Goal: Task Accomplishment & Management: Manage account settings

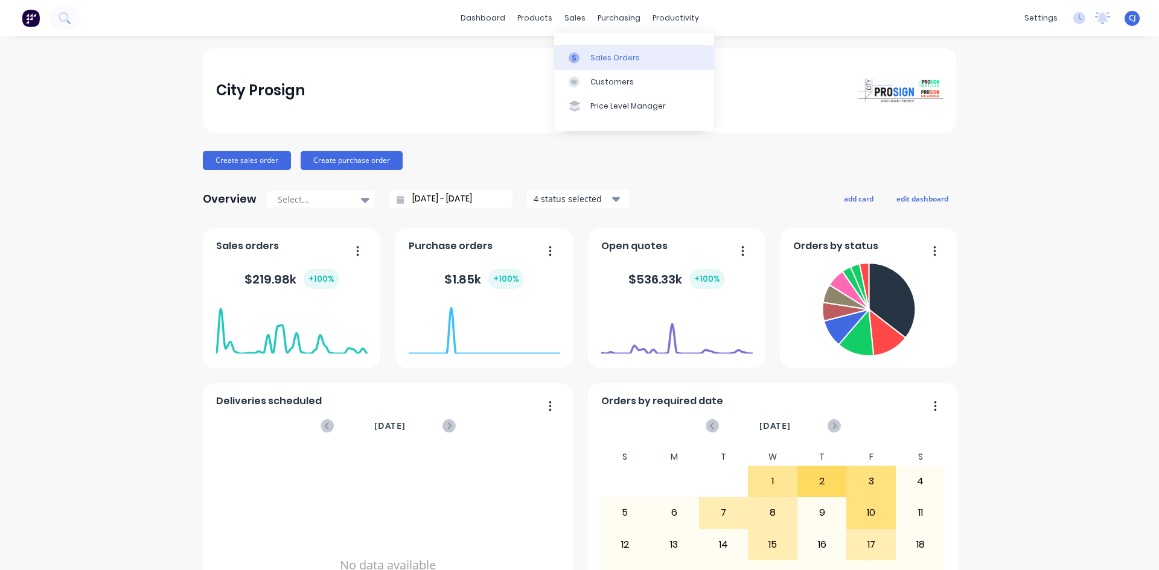
click at [587, 56] on link "Sales Orders" at bounding box center [634, 57] width 160 height 24
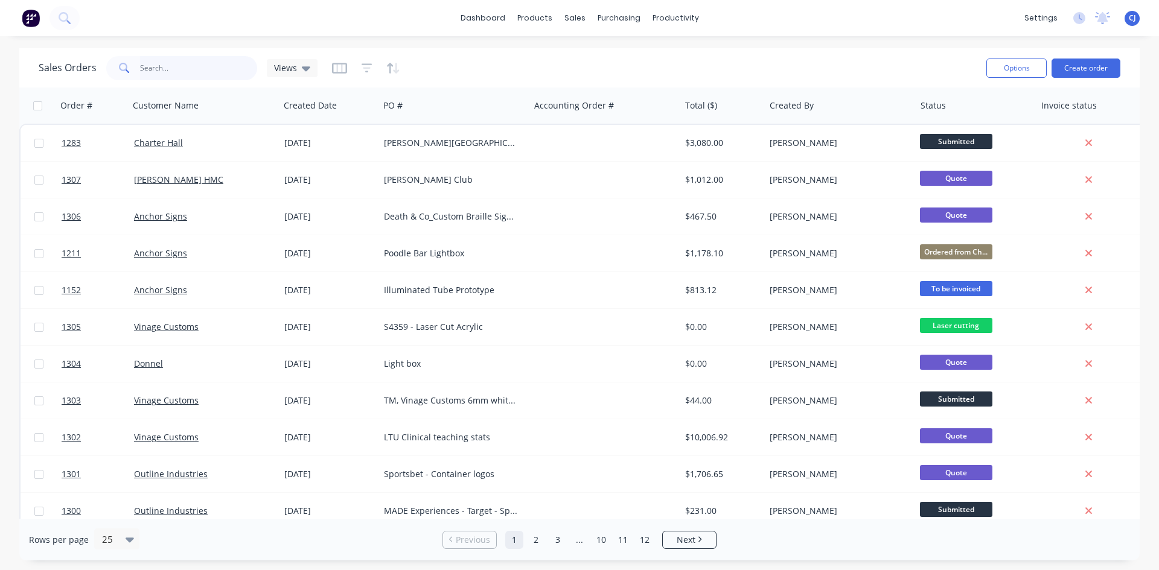
click at [214, 66] on input "text" at bounding box center [199, 68] width 118 height 24
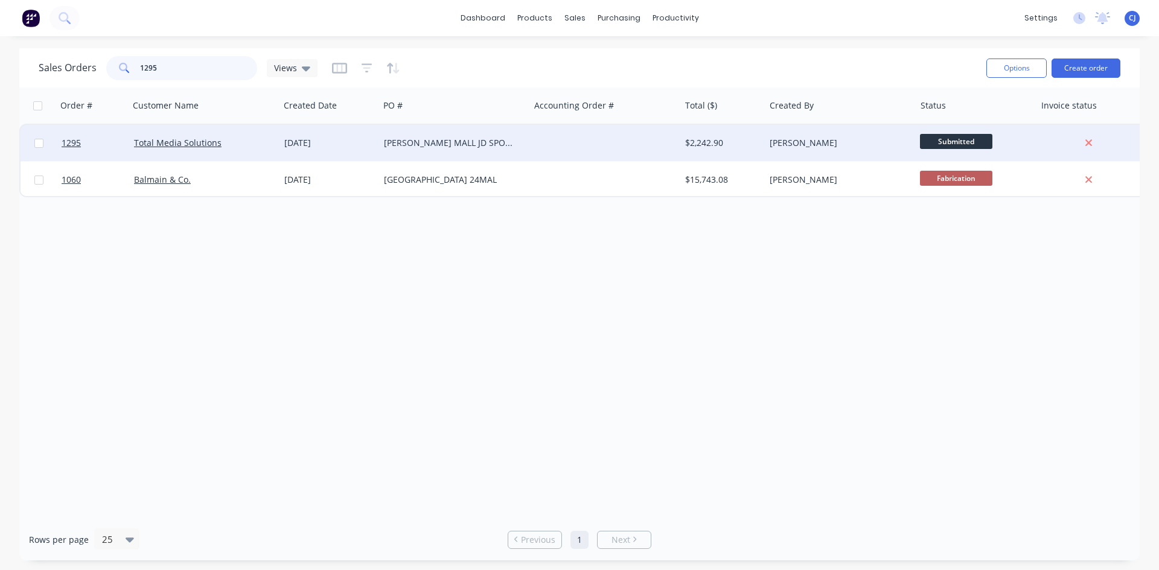
type input "1295"
click at [392, 141] on div "[PERSON_NAME] MALL JD SPORTS" at bounding box center [451, 143] width 134 height 12
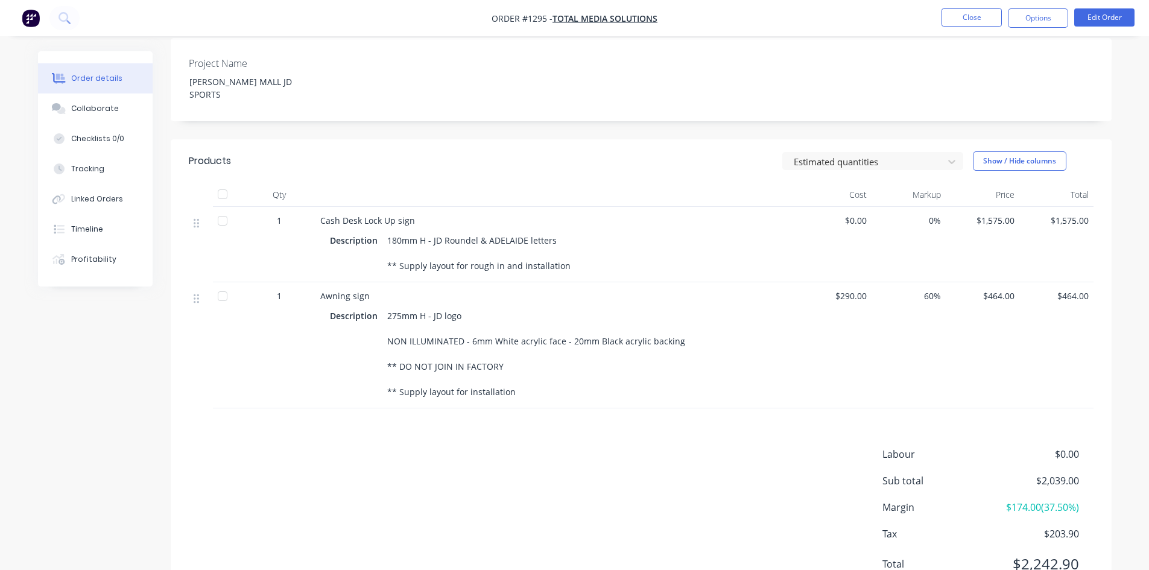
scroll to position [355, 0]
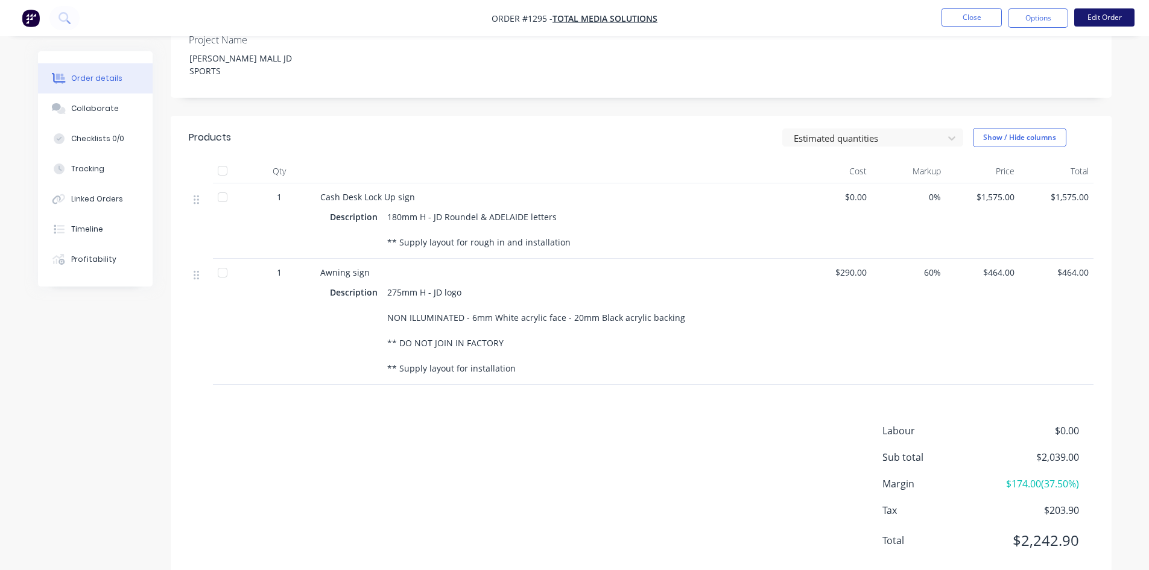
click at [1105, 17] on button "Edit Order" at bounding box center [1105, 17] width 60 height 18
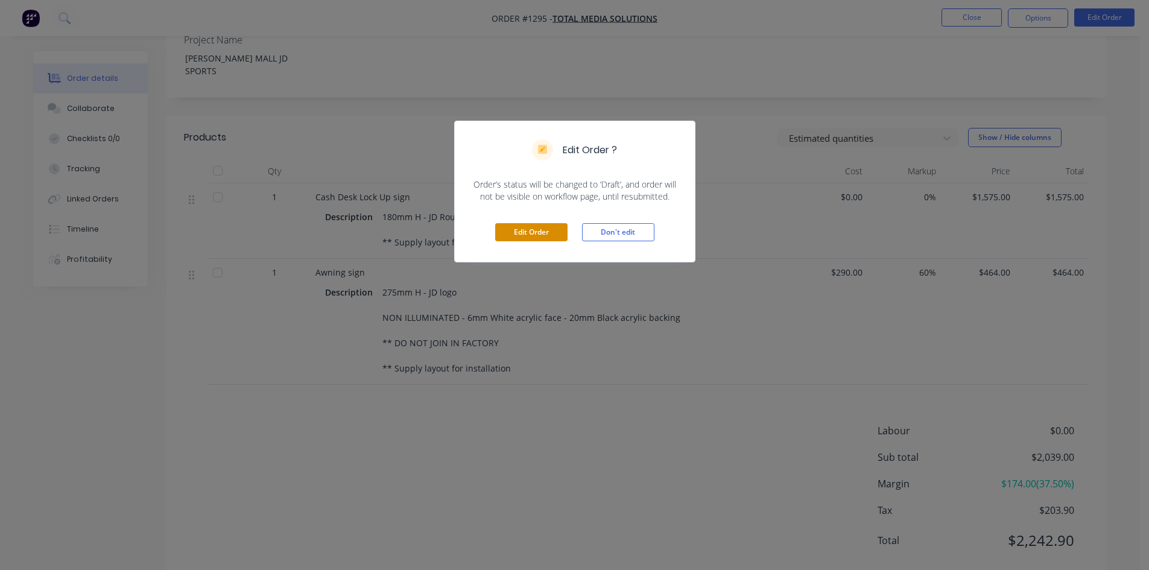
click at [524, 235] on button "Edit Order" at bounding box center [531, 232] width 72 height 18
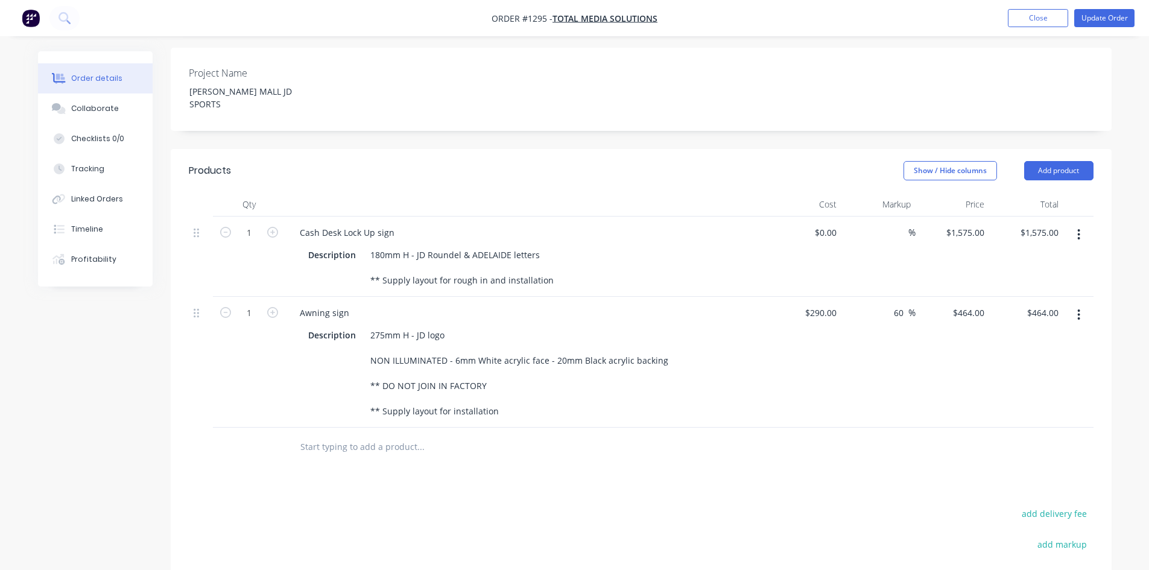
scroll to position [362, 0]
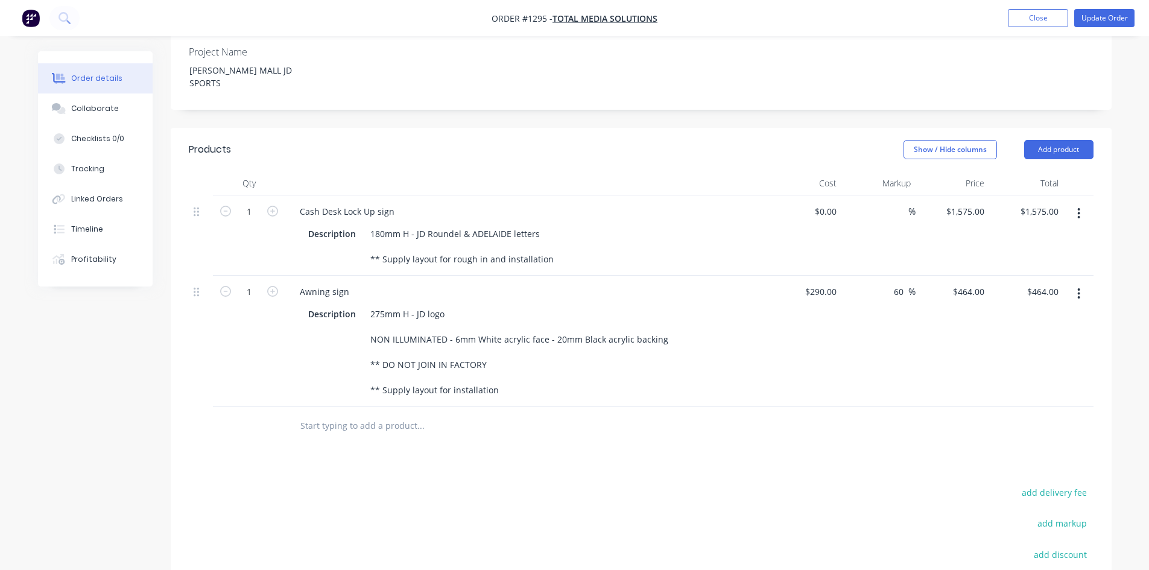
click at [1079, 203] on button "button" at bounding box center [1079, 214] width 28 height 22
click at [1032, 261] on div "Duplicate" at bounding box center [1036, 269] width 93 height 17
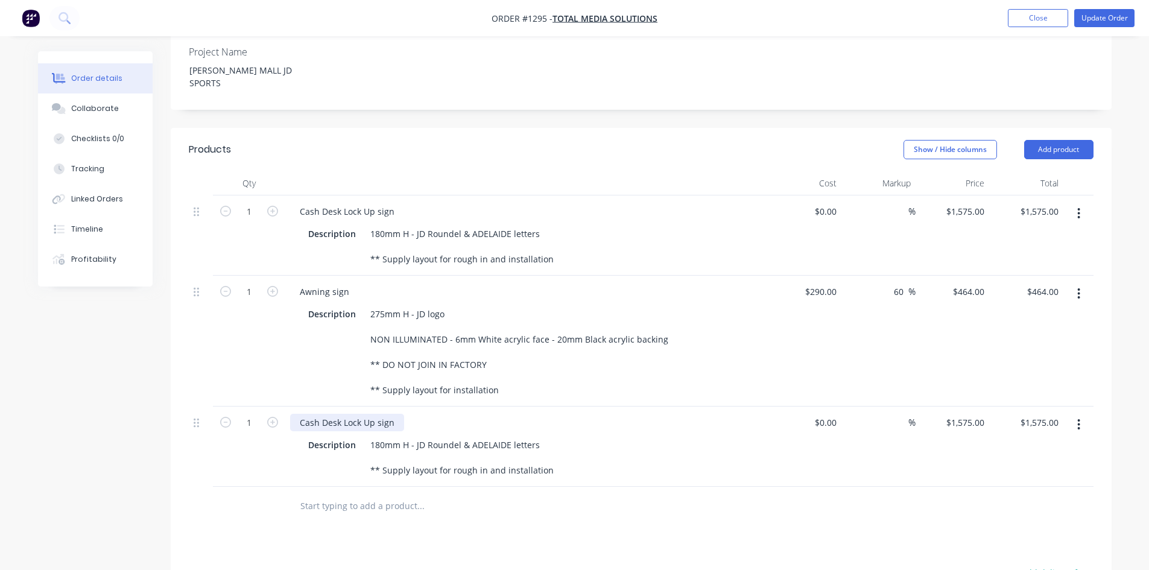
click at [401, 414] on div "Cash Desk Lock Up sign" at bounding box center [347, 422] width 114 height 17
drag, startPoint x: 396, startPoint y: 375, endPoint x: 294, endPoint y: 366, distance: 102.3
click at [294, 407] on div "Cash Desk Lock Up sign Description 180mm H - JD Roundel & ADELAIDE letters ** S…" at bounding box center [526, 447] width 483 height 80
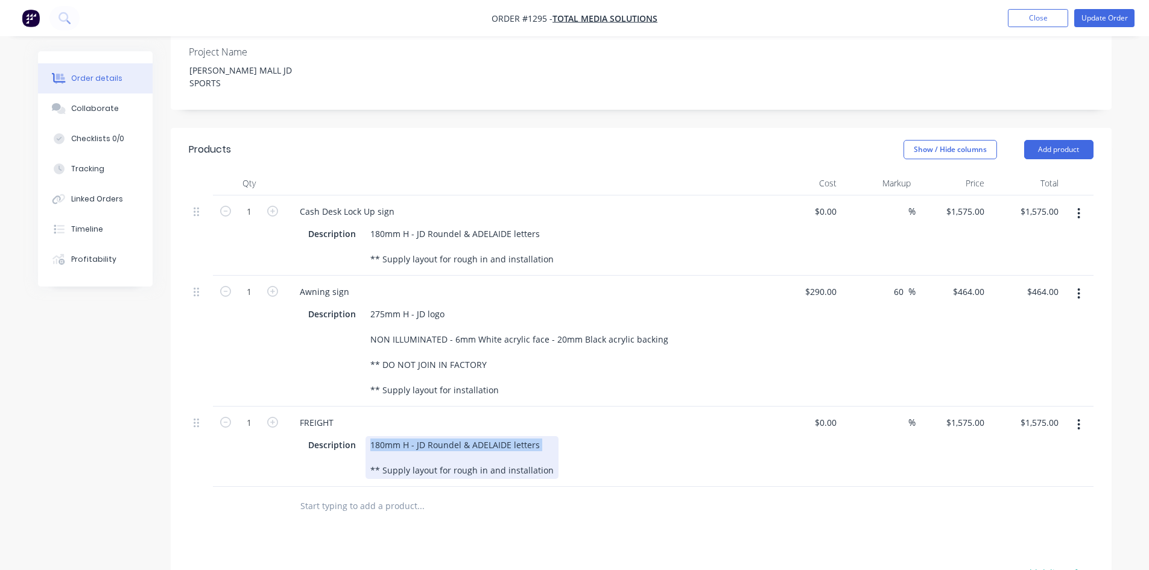
drag, startPoint x: 369, startPoint y: 393, endPoint x: 547, endPoint y: 423, distance: 180.5
click at [547, 436] on div "180mm H - JD Roundel & ADELAIDE letters ** Supply layout for rough in and insta…" at bounding box center [462, 457] width 193 height 43
drag, startPoint x: 547, startPoint y: 423, endPoint x: 360, endPoint y: 400, distance: 187.9
click at [366, 436] on div "180mm H - JD Roundel & ADELAIDE letters ** Supply layout for rough in and insta…" at bounding box center [462, 457] width 193 height 43
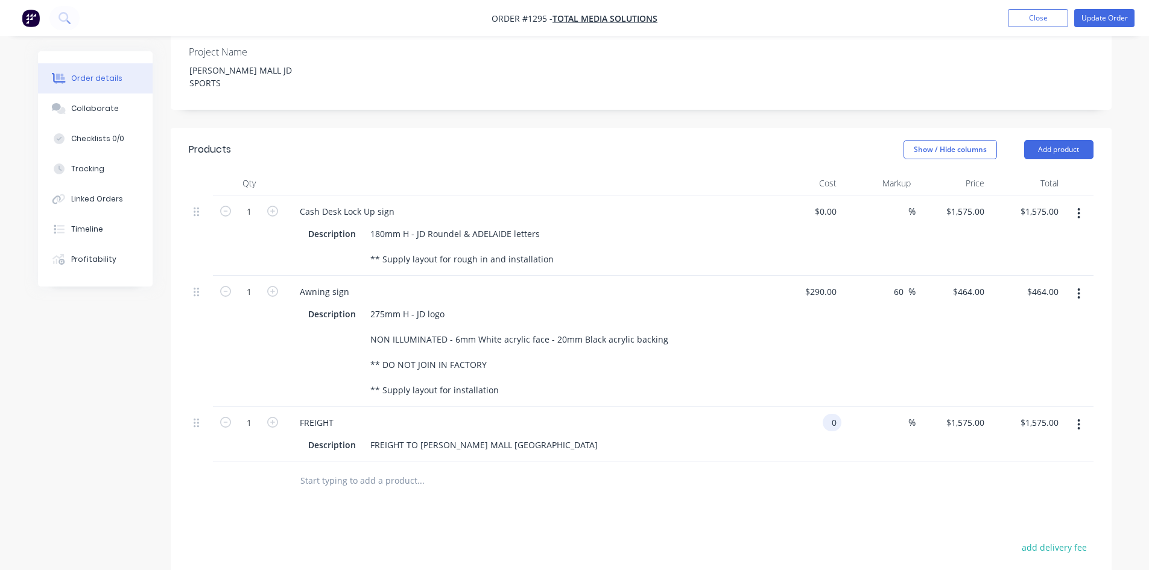
click at [827, 414] on div "0 0" at bounding box center [832, 422] width 19 height 17
type input "$150.00"
click at [885, 462] on div at bounding box center [641, 481] width 905 height 39
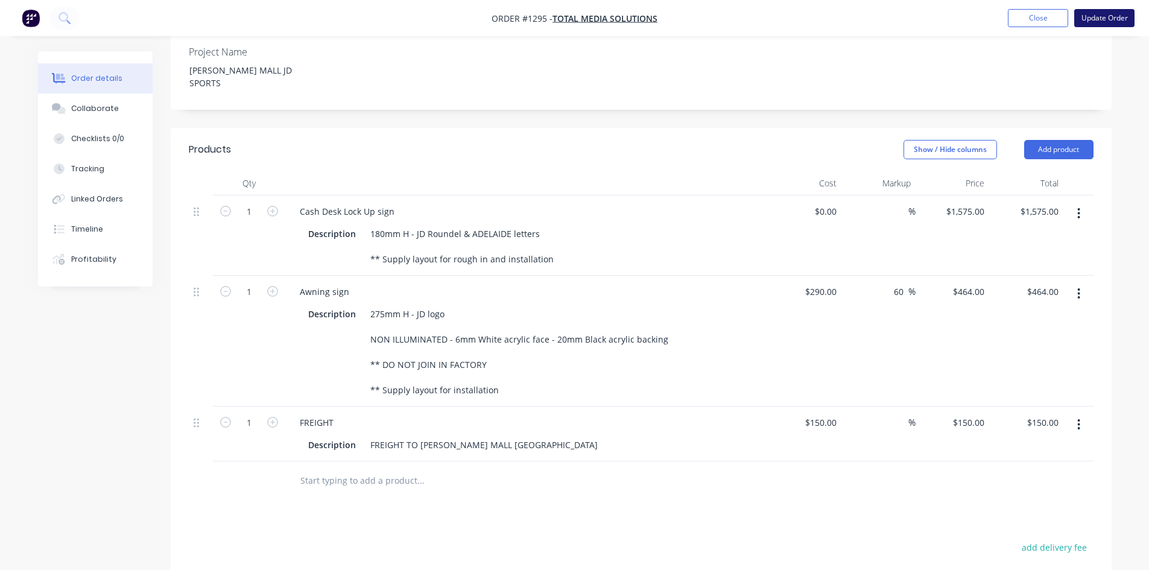
click at [1094, 16] on button "Update Order" at bounding box center [1105, 18] width 60 height 18
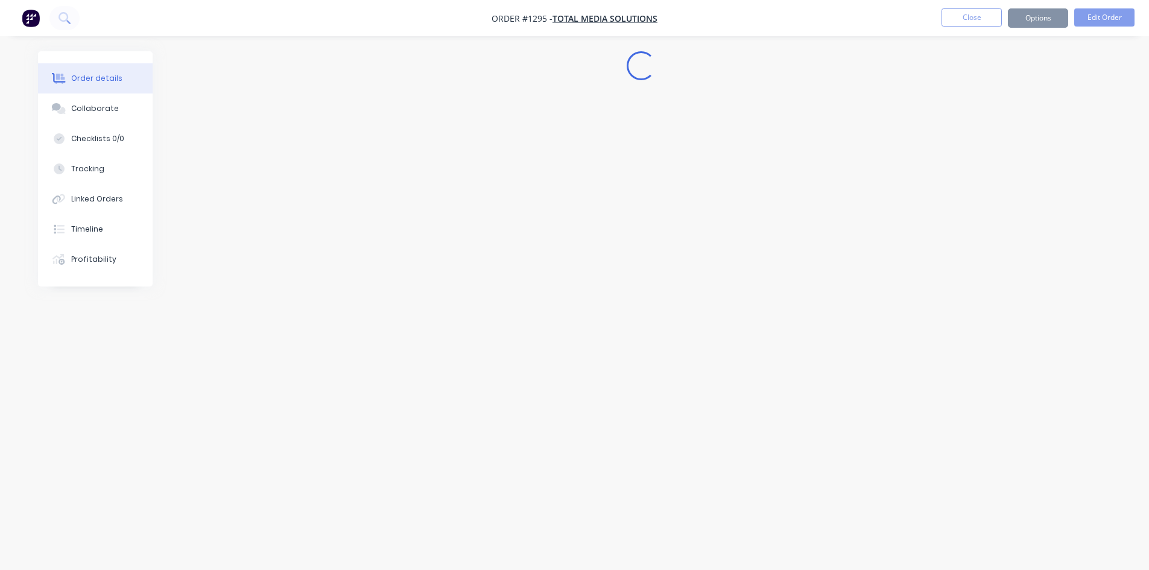
scroll to position [0, 0]
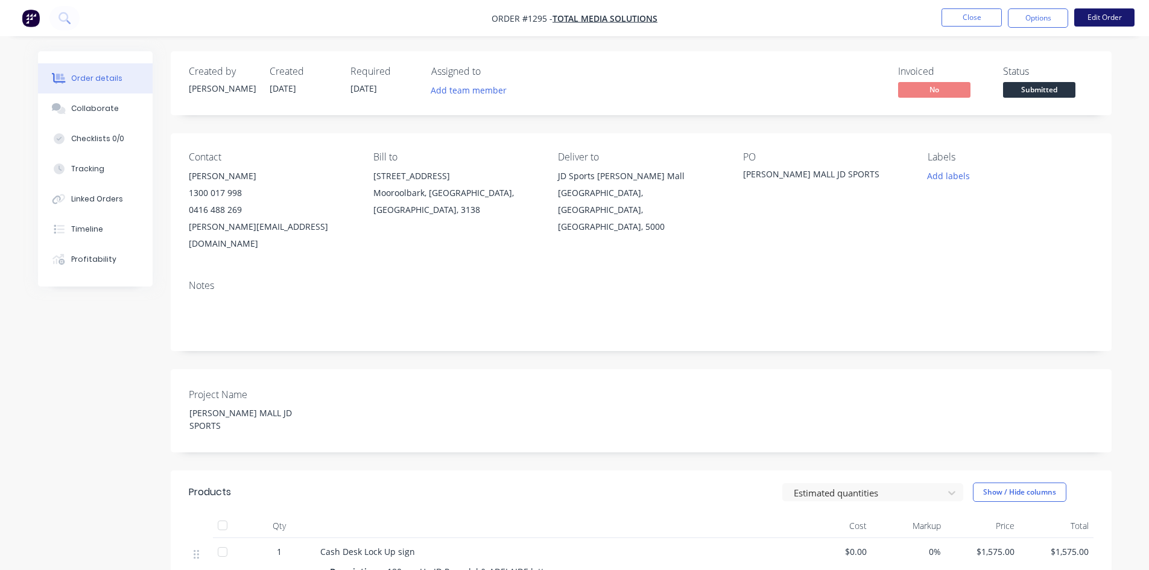
click at [1092, 17] on button "Edit Order" at bounding box center [1105, 17] width 60 height 18
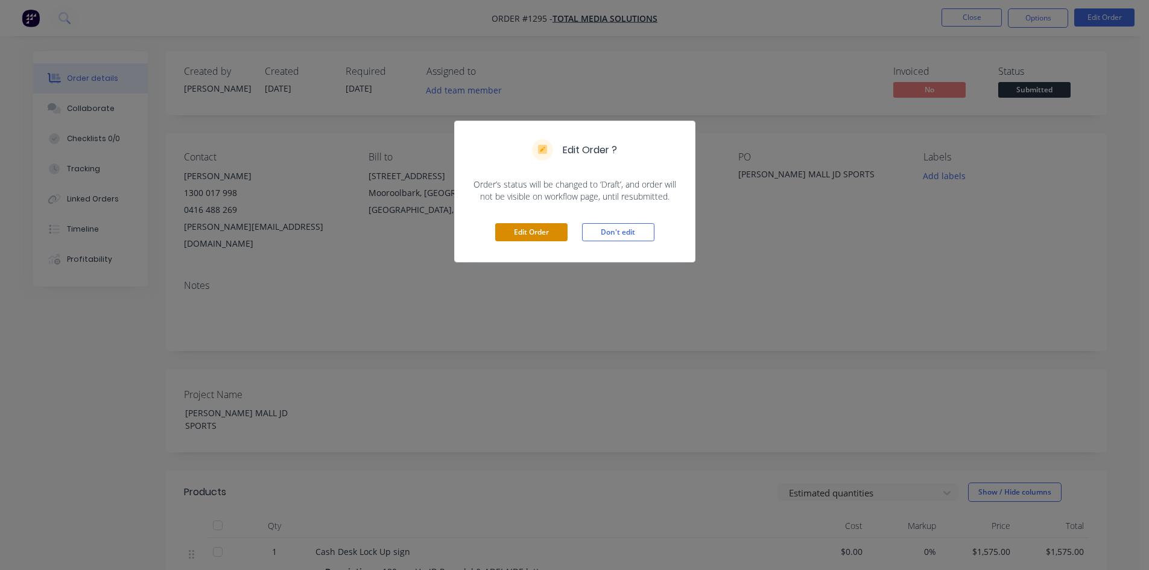
click at [553, 235] on button "Edit Order" at bounding box center [531, 232] width 72 height 18
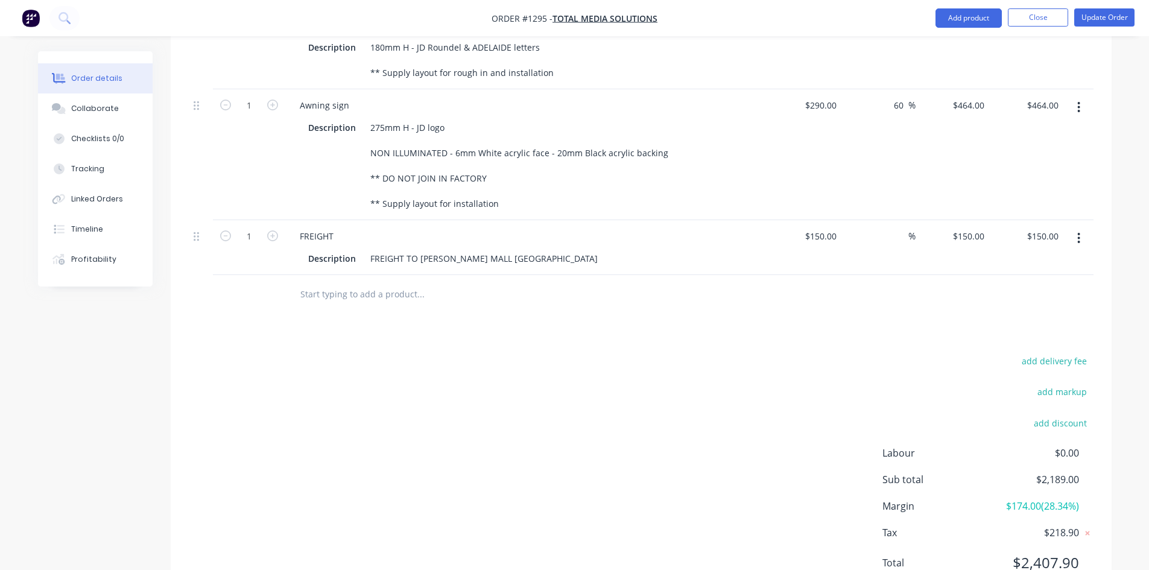
scroll to position [554, 0]
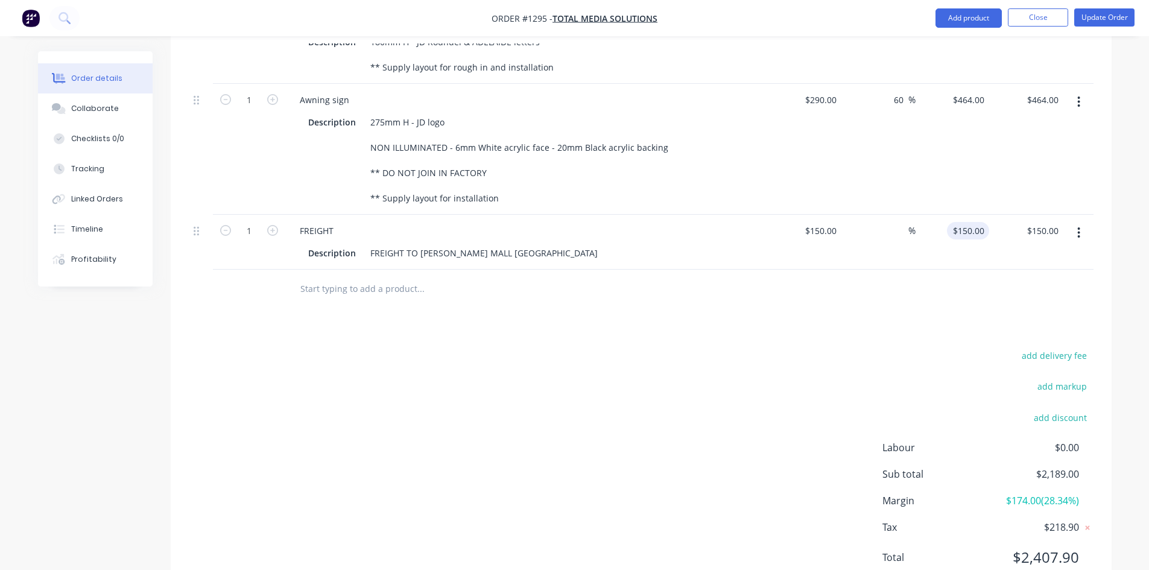
type input "150"
click at [975, 222] on input "150" at bounding box center [970, 230] width 37 height 17
type input "150"
type input "$150.00"
click at [831, 222] on input "150" at bounding box center [822, 230] width 37 height 17
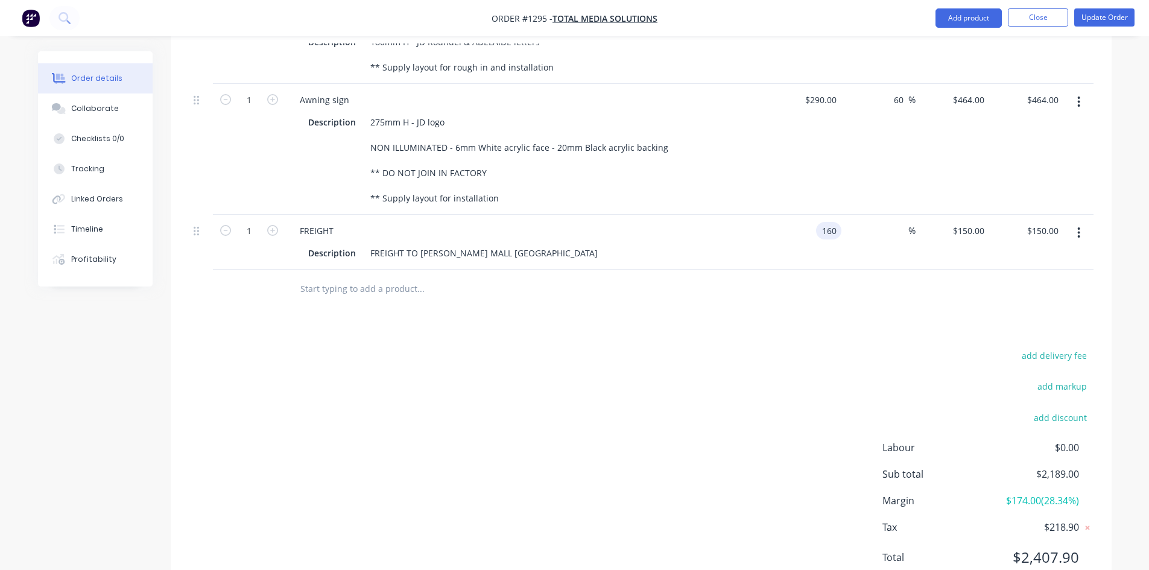
type input "$160.00"
click at [804, 282] on div "Products Show / Hide columns Add product Qty Cost Markup Price Total 1 Cash Des…" at bounding box center [641, 267] width 941 height 663
click at [1118, 17] on button "Update Order" at bounding box center [1105, 17] width 60 height 18
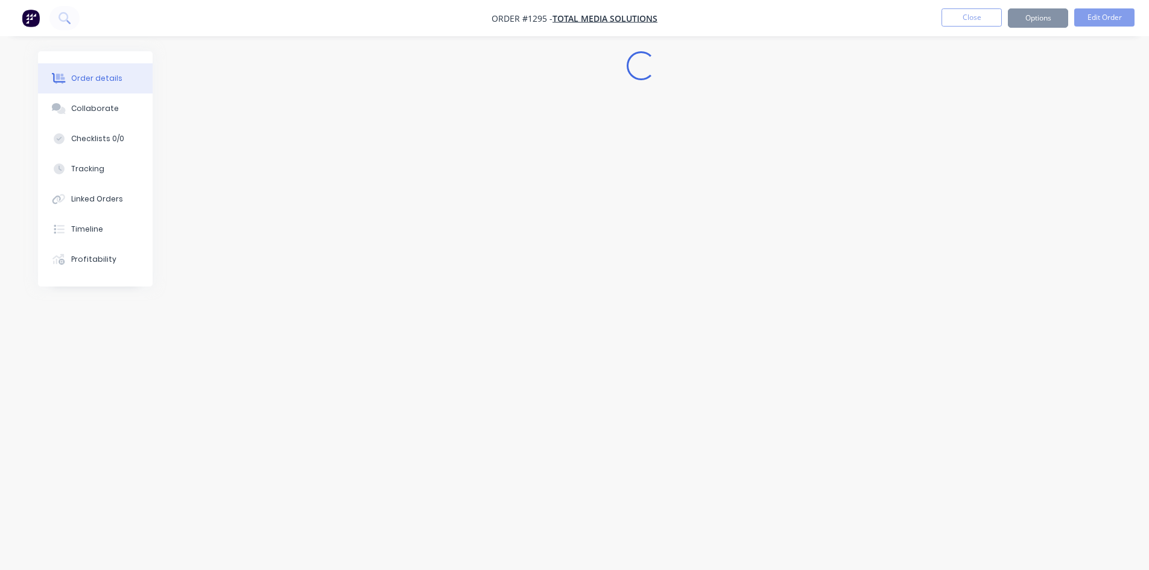
scroll to position [0, 0]
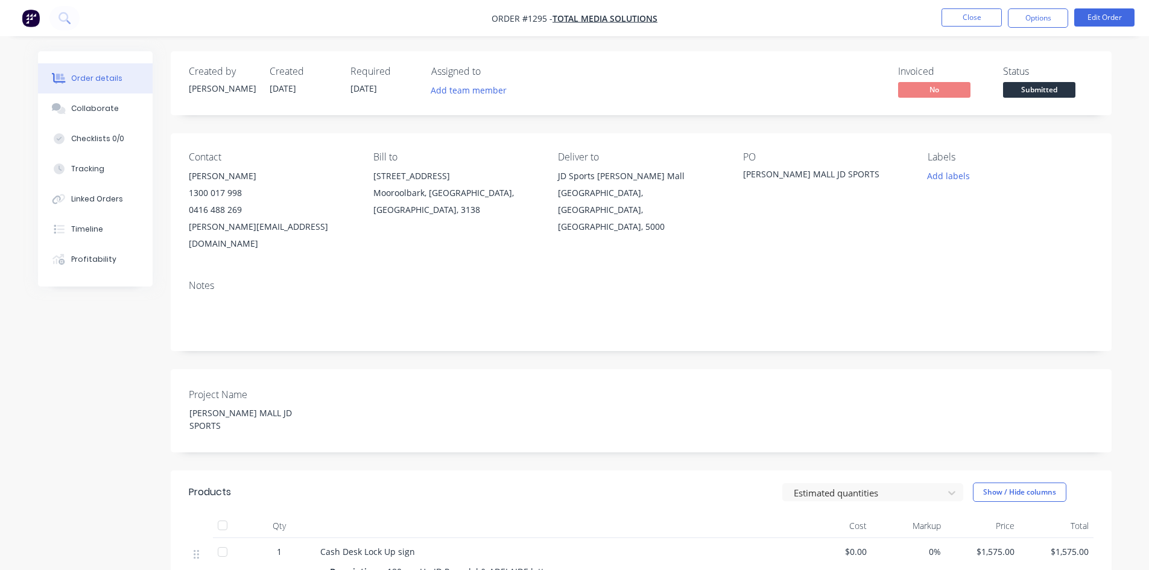
click at [1043, 82] on span "Submitted" at bounding box center [1039, 89] width 72 height 15
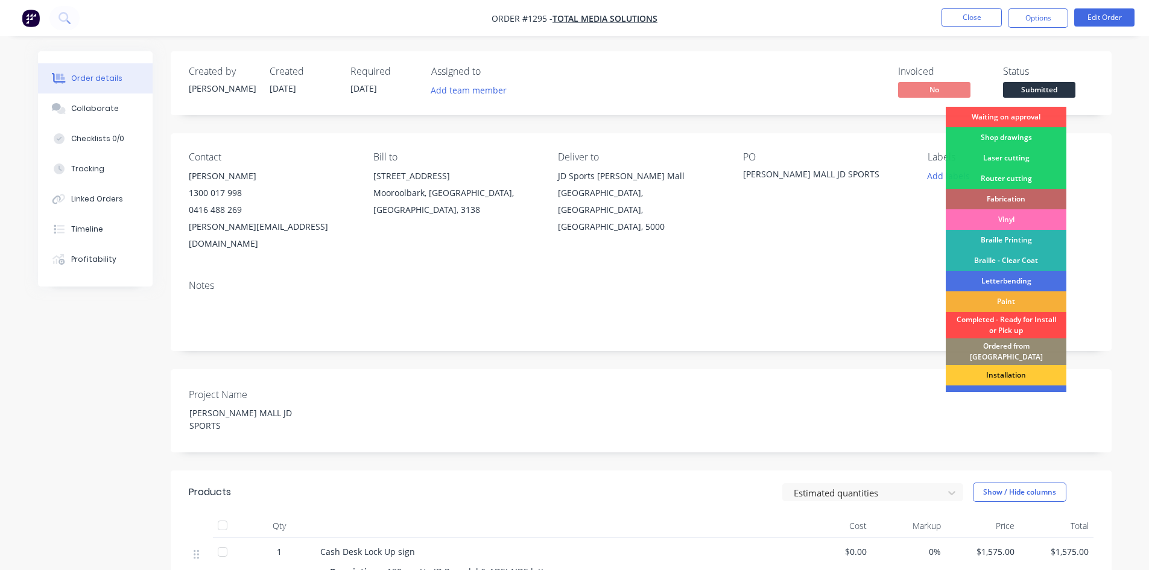
click at [1003, 320] on div "Completed - Ready for Install or Pick up" at bounding box center [1006, 325] width 121 height 27
